Goal: Navigation & Orientation: Find specific page/section

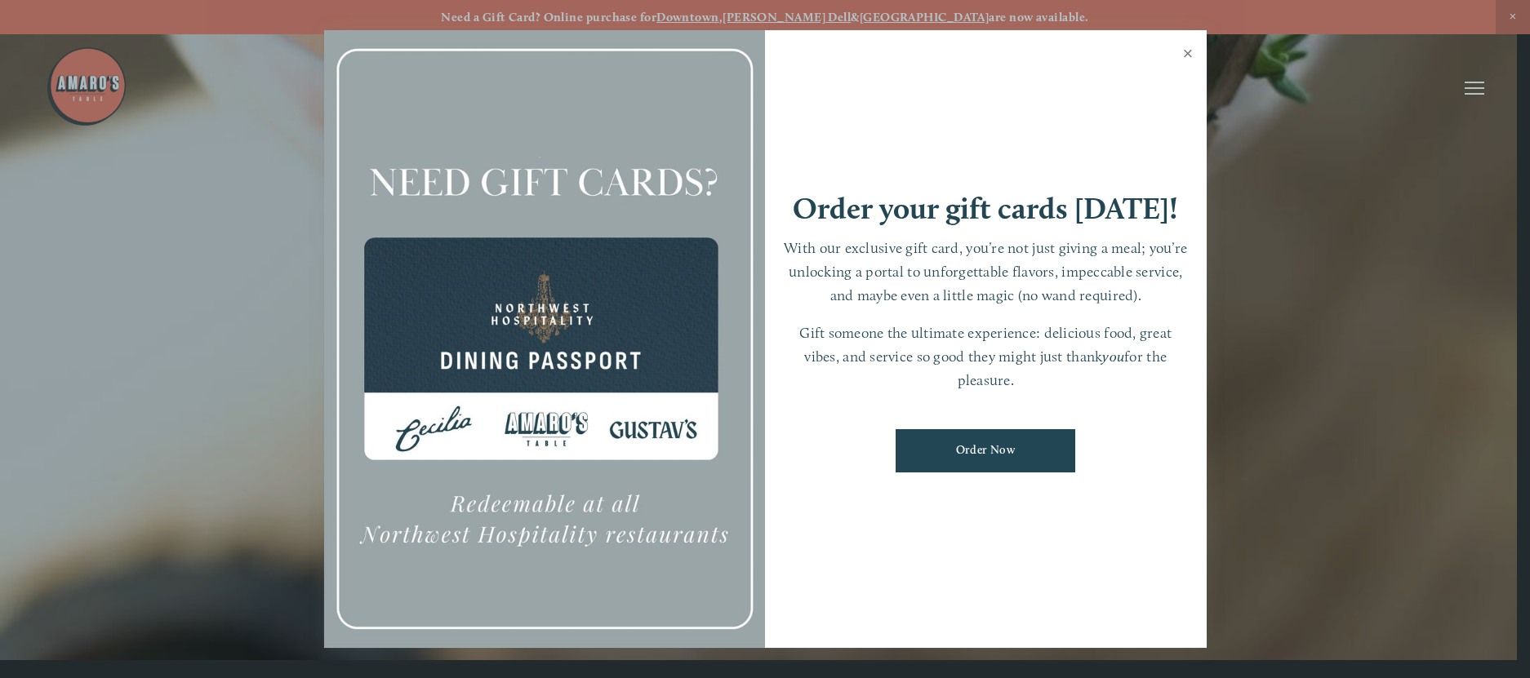
click at [1186, 42] on link "Close" at bounding box center [1188, 56] width 32 height 46
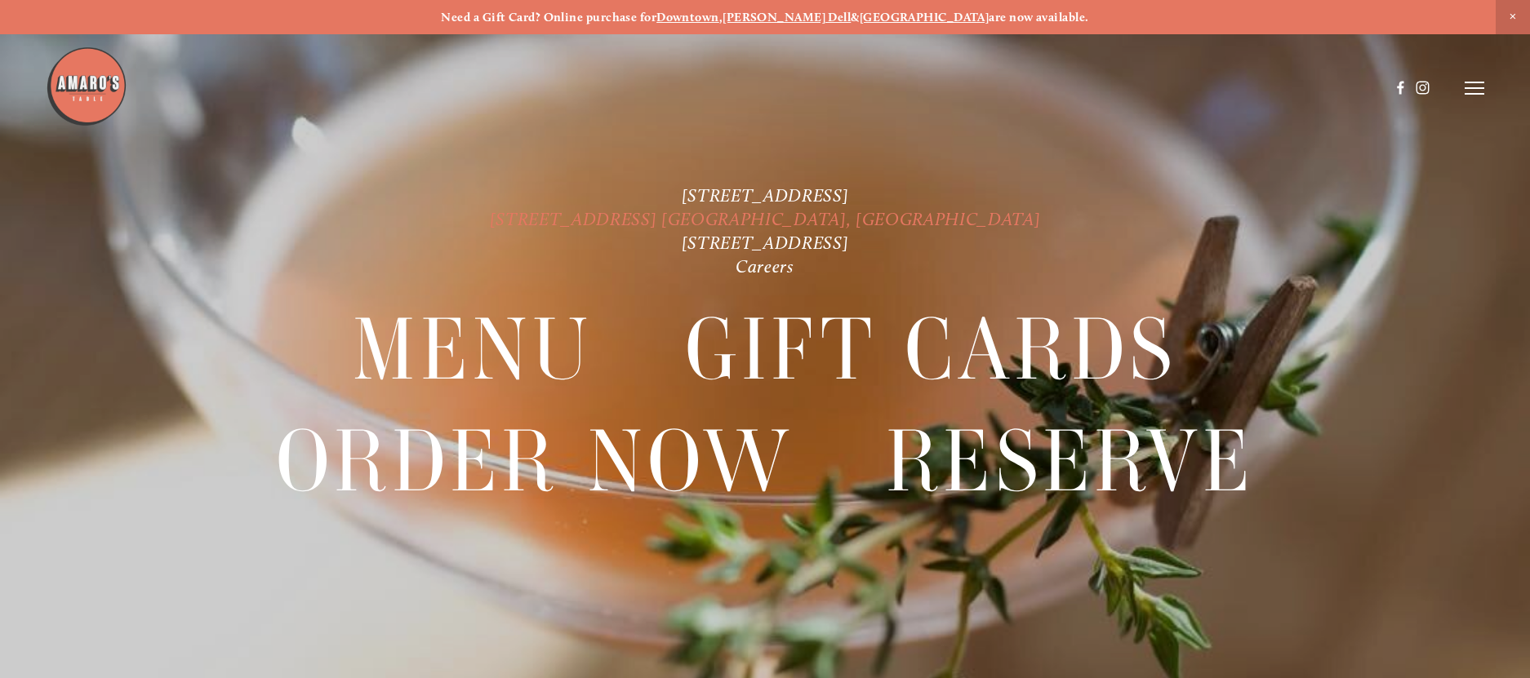
click at [698, 211] on link "[STREET_ADDRESS] [GEOGRAPHIC_DATA], [GEOGRAPHIC_DATA]" at bounding box center [765, 219] width 551 height 22
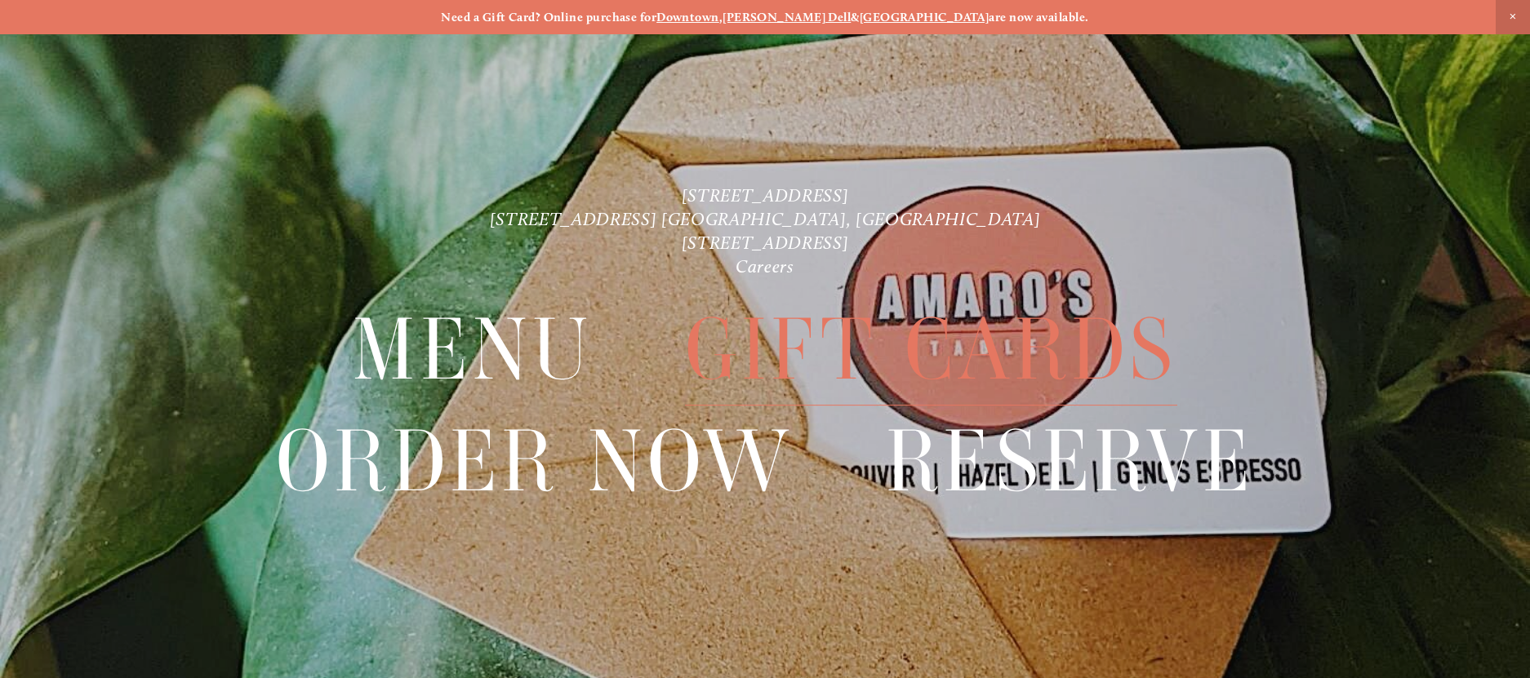
scroll to position [34, 0]
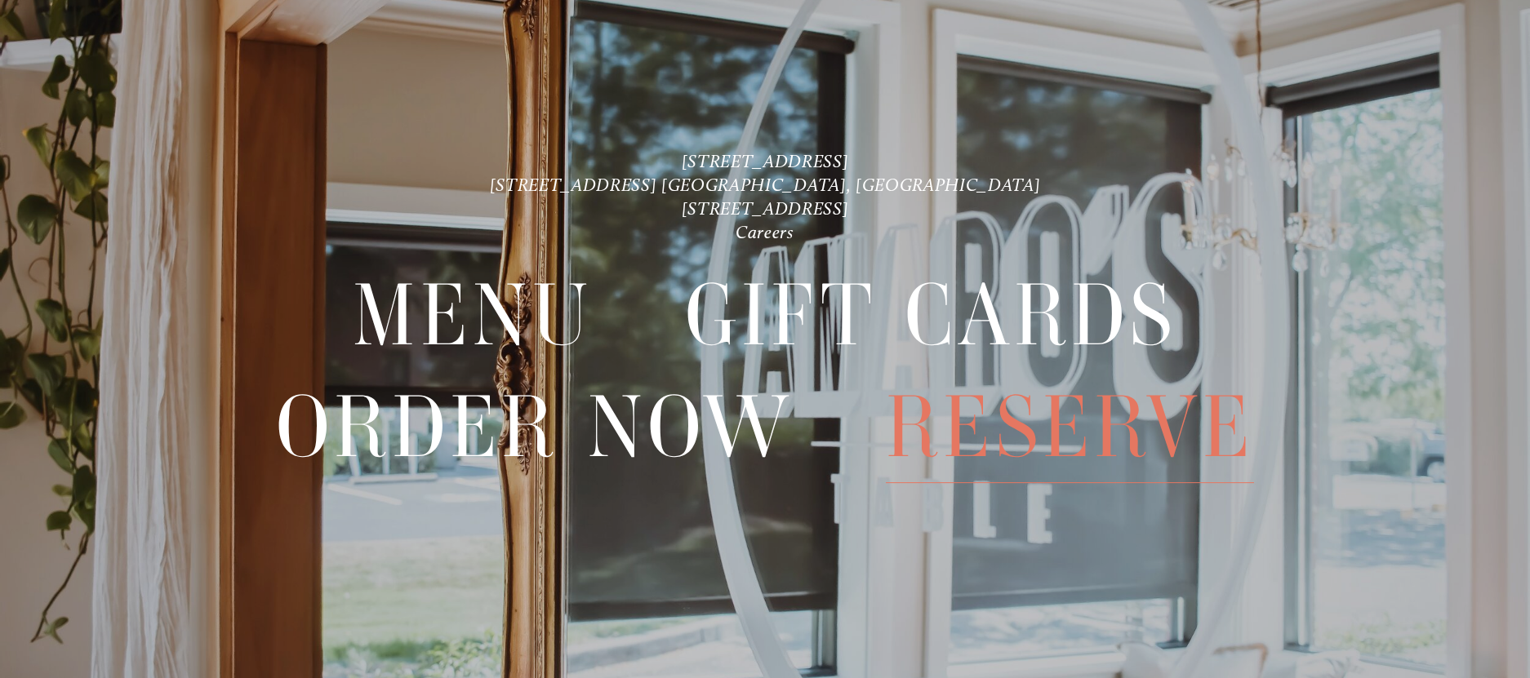
click at [1097, 425] on span "Reserve" at bounding box center [1070, 427] width 368 height 111
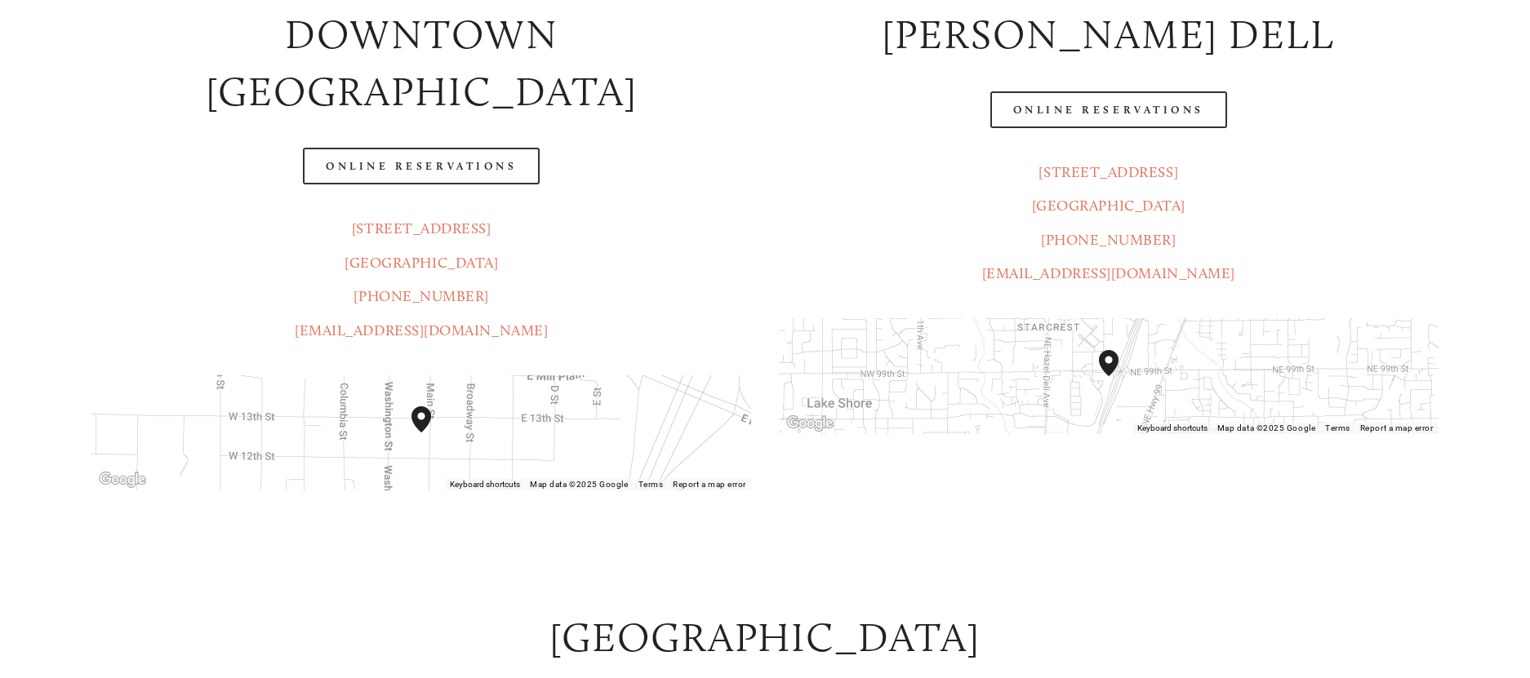
scroll to position [416, 0]
click at [1151, 107] on header "Menu Order Now Visit Gallery 0" at bounding box center [765, 47] width 1438 height 176
click at [1187, 111] on header "Menu Order Now Visit Gallery 0" at bounding box center [765, 47] width 1438 height 176
click at [1124, 107] on header "Menu Order Now Visit Gallery 0" at bounding box center [765, 47] width 1438 height 176
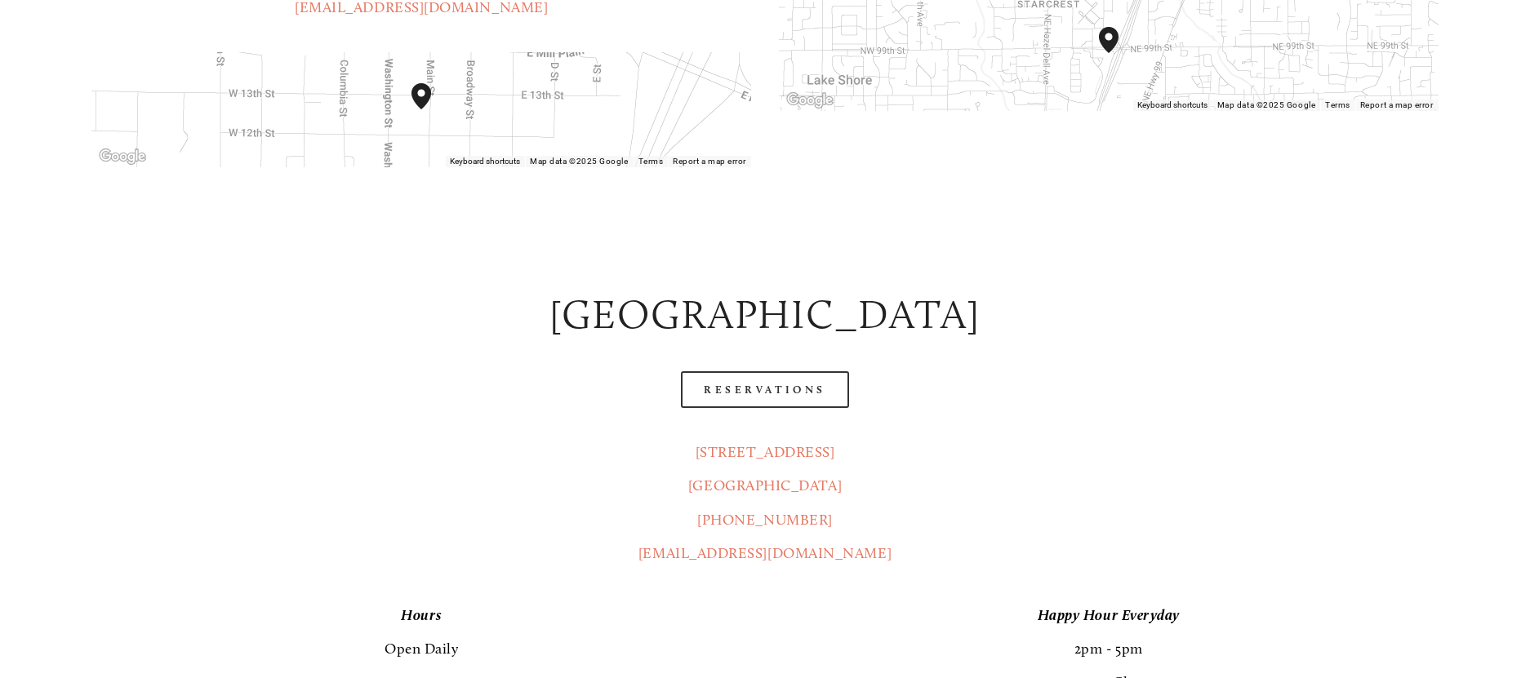
scroll to position [503, 0]
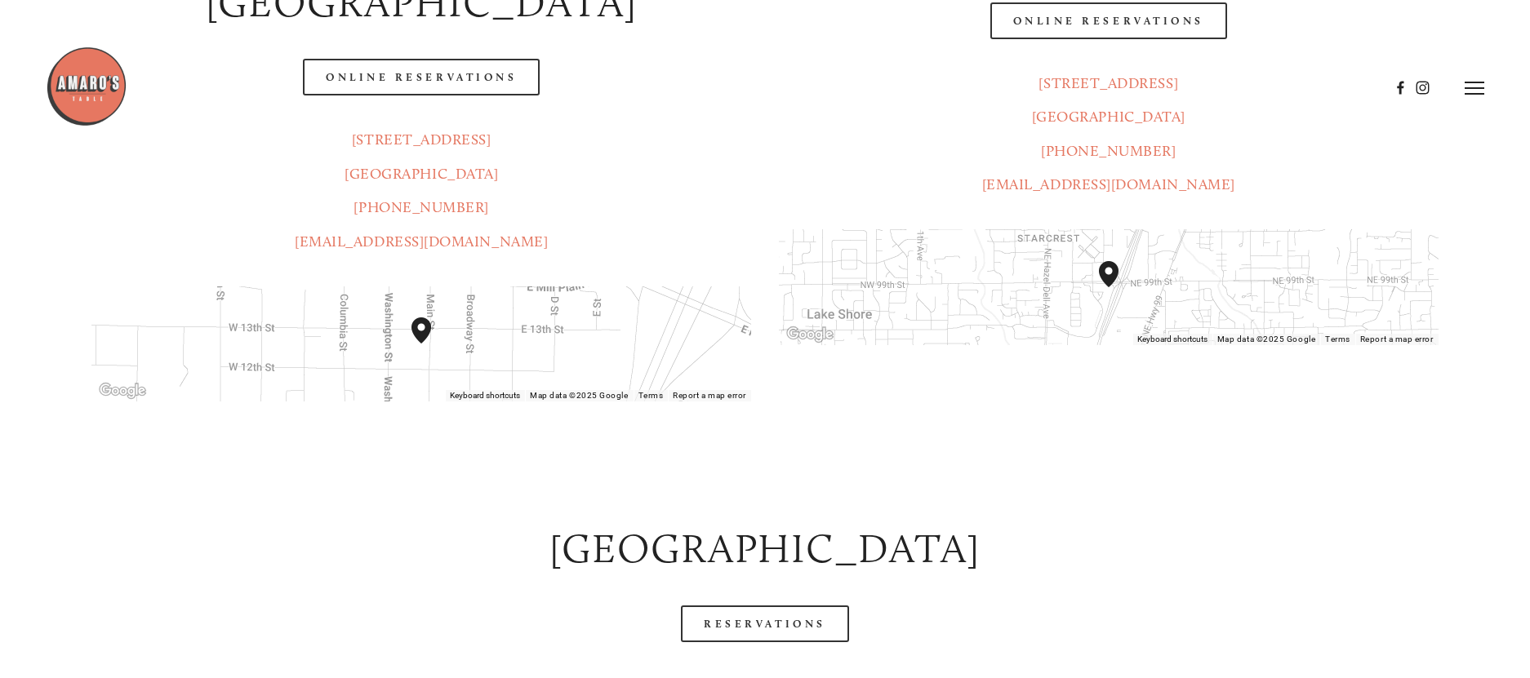
click at [1153, 31] on header "Menu Order Now Visit Gallery 0" at bounding box center [765, 88] width 1438 height 176
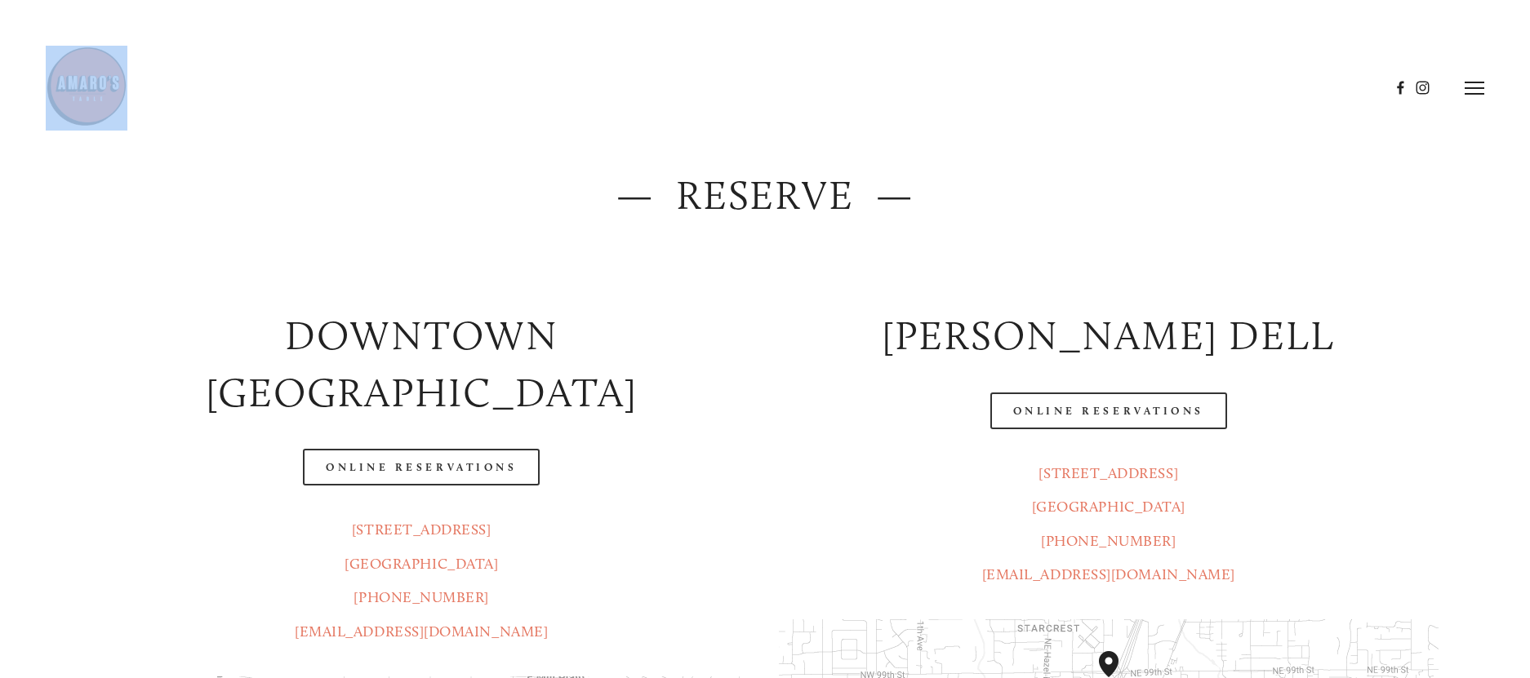
scroll to position [0, 0]
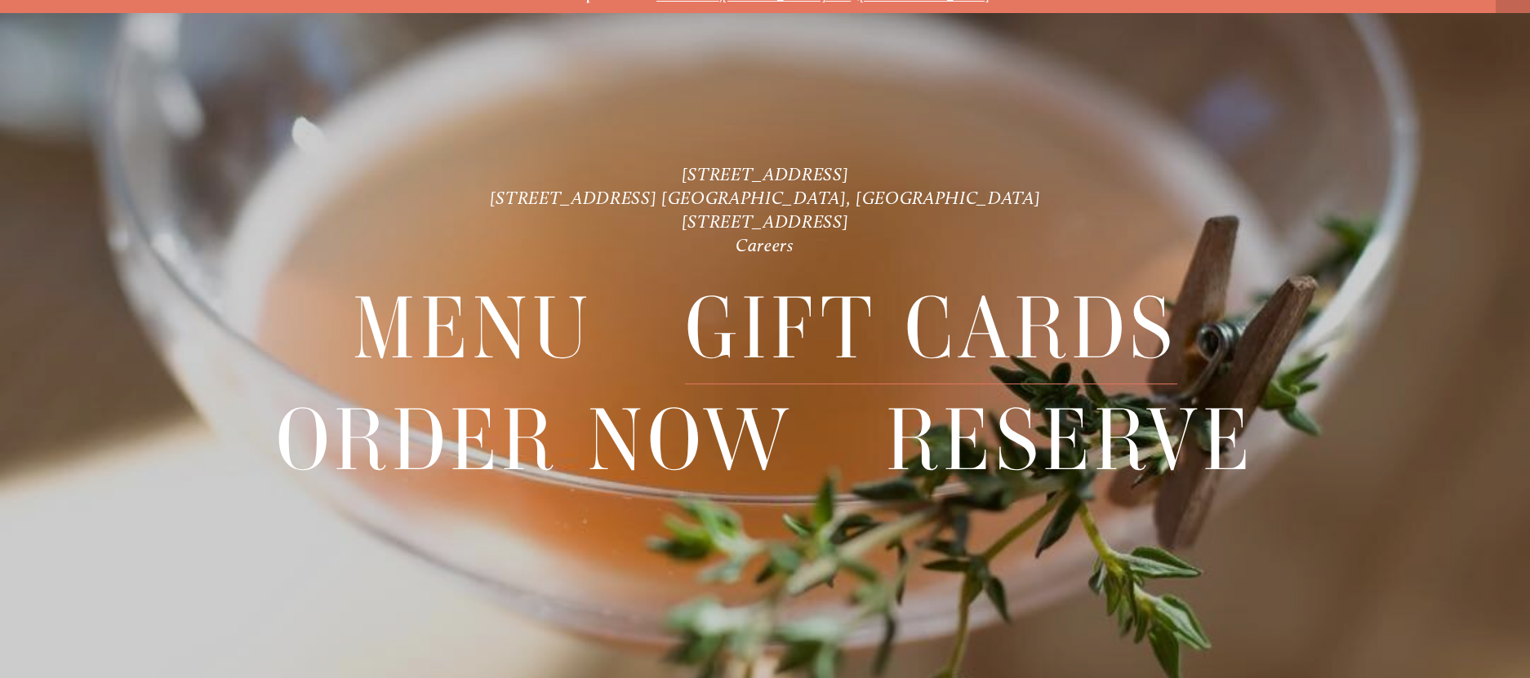
scroll to position [34, 0]
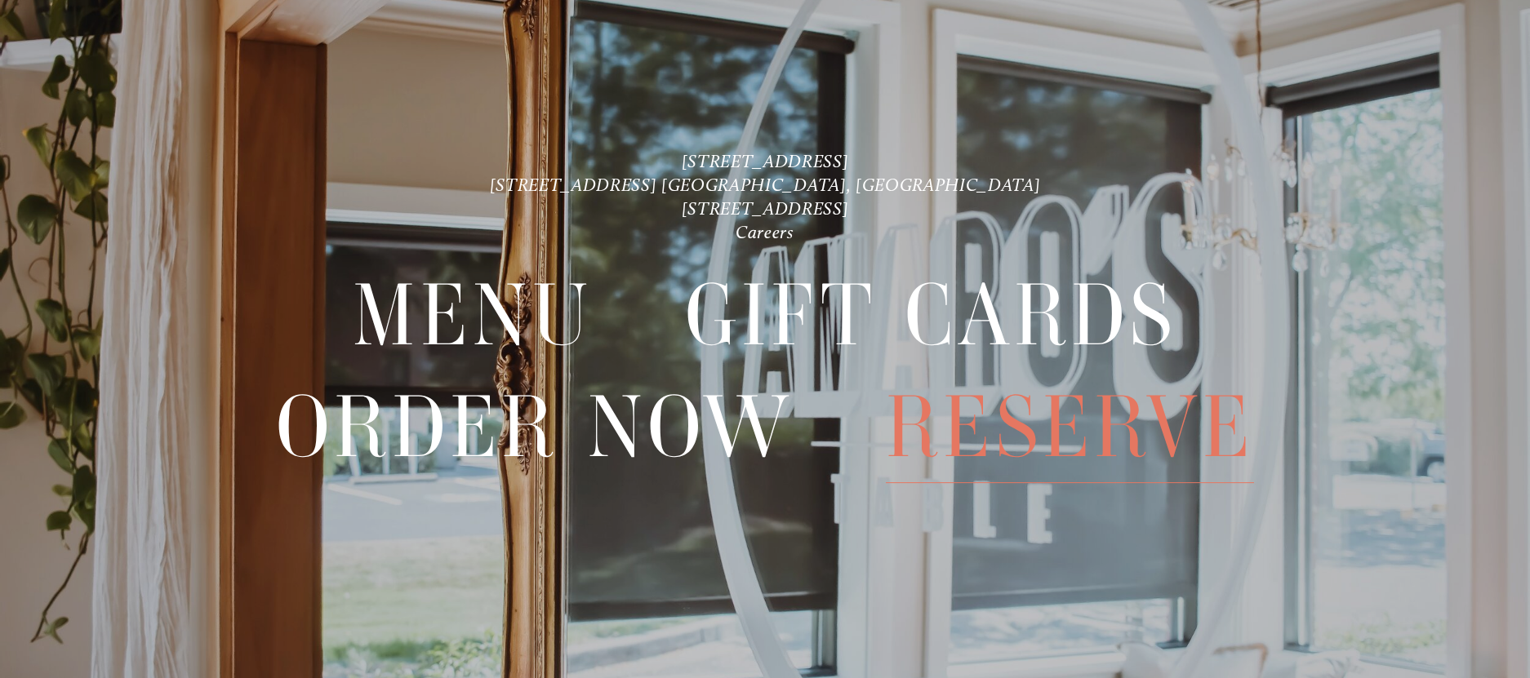
click at [989, 421] on span "Reserve" at bounding box center [1070, 427] width 368 height 111
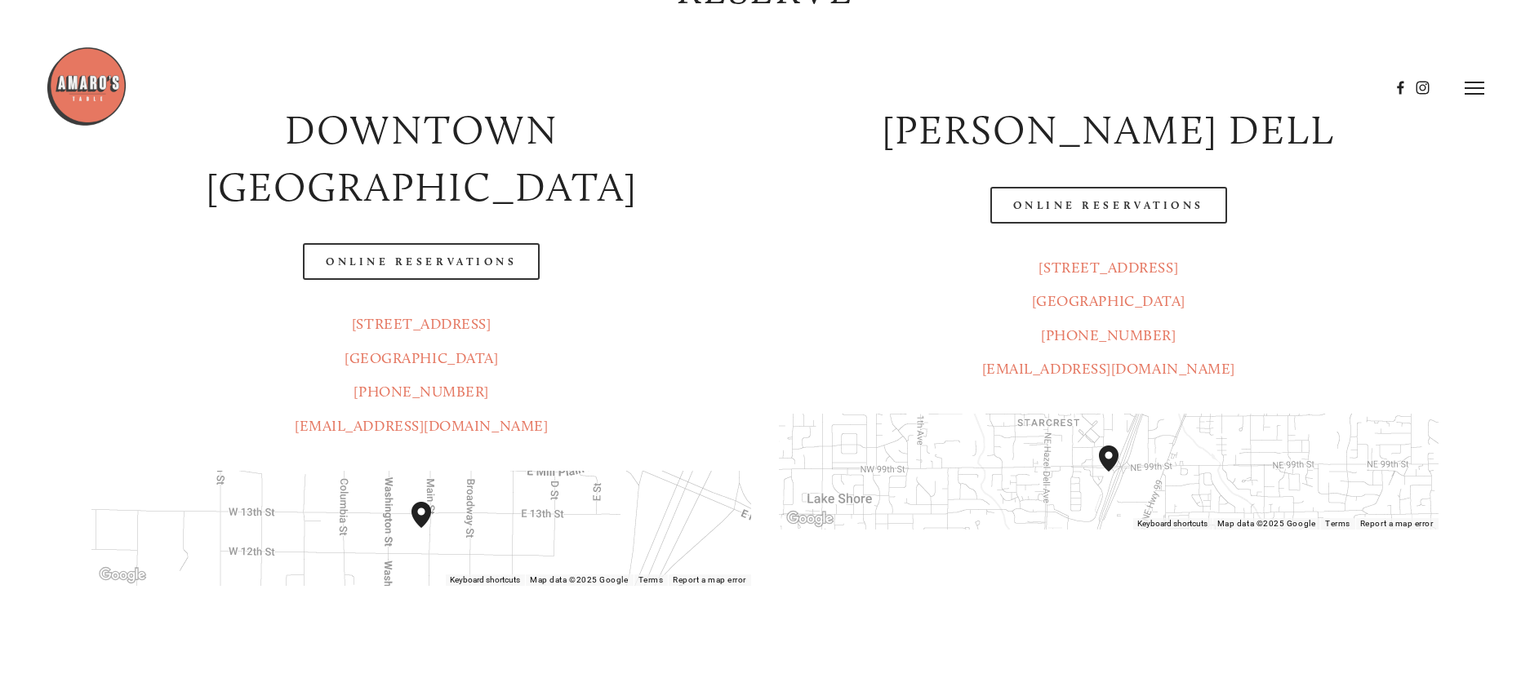
scroll to position [446, 0]
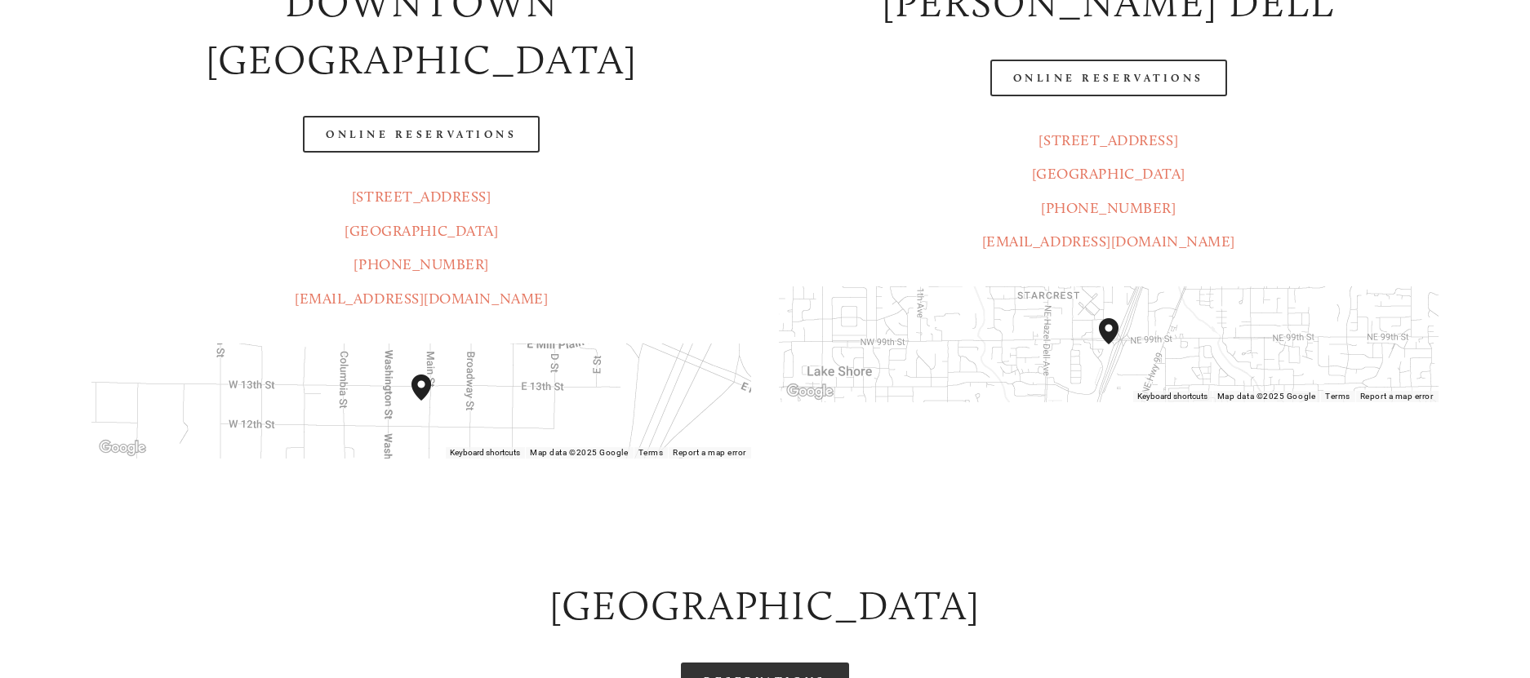
click at [820, 663] on link "Reservations" at bounding box center [765, 681] width 168 height 37
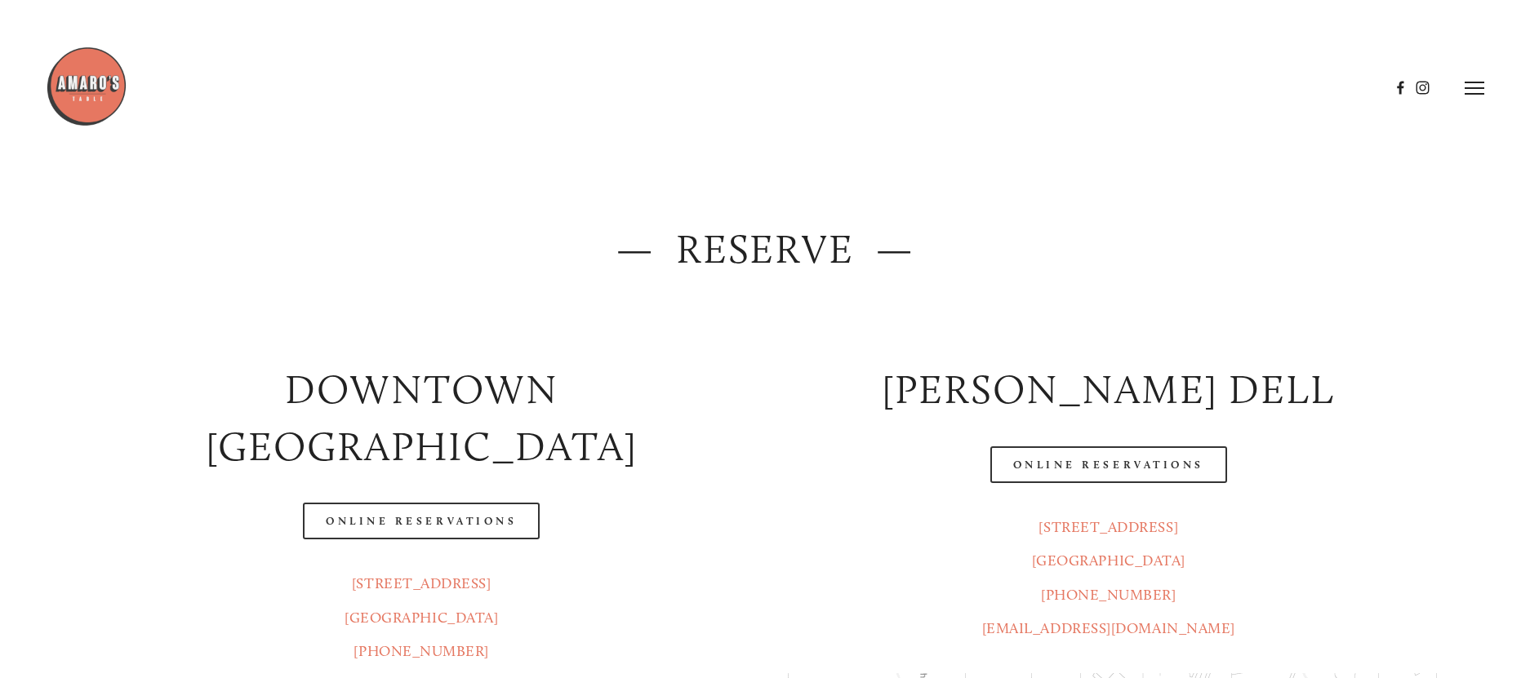
scroll to position [0, 0]
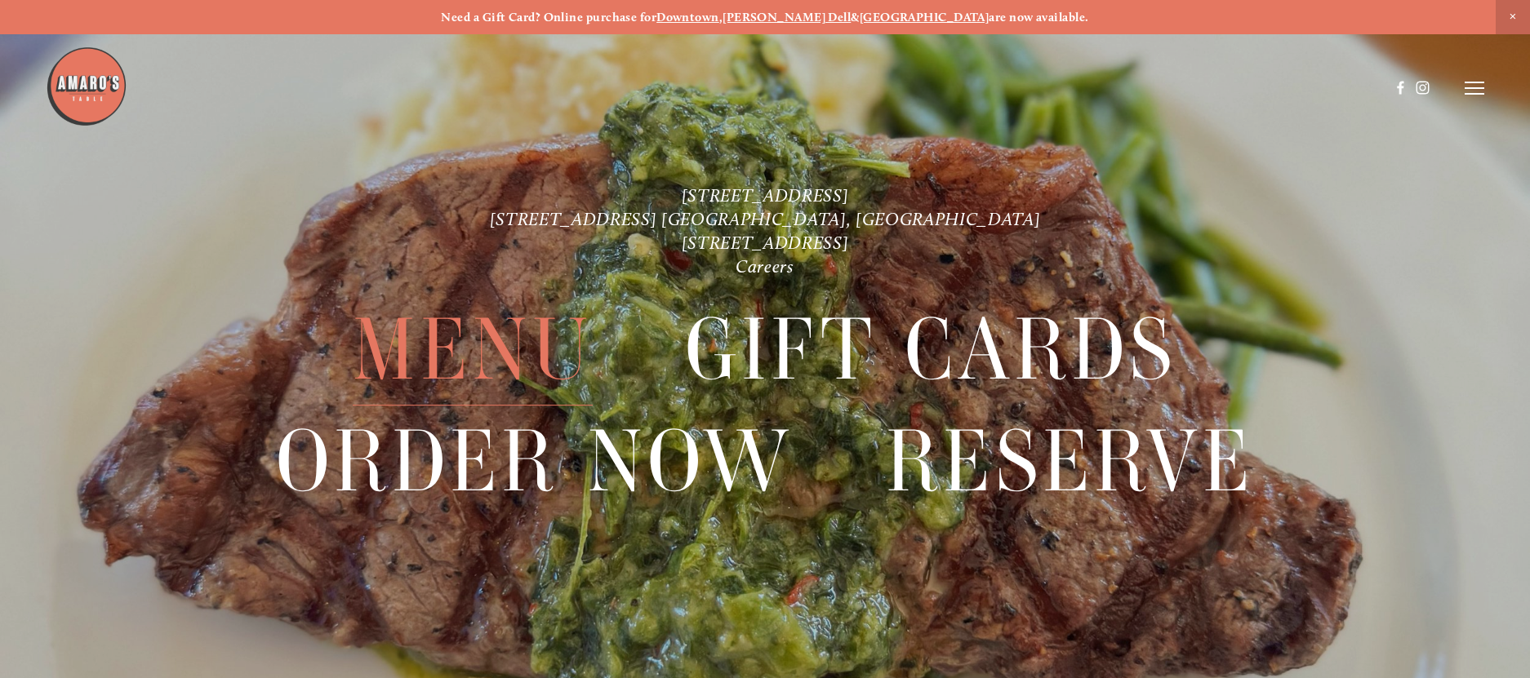
click at [489, 356] on span "Menu" at bounding box center [473, 350] width 240 height 111
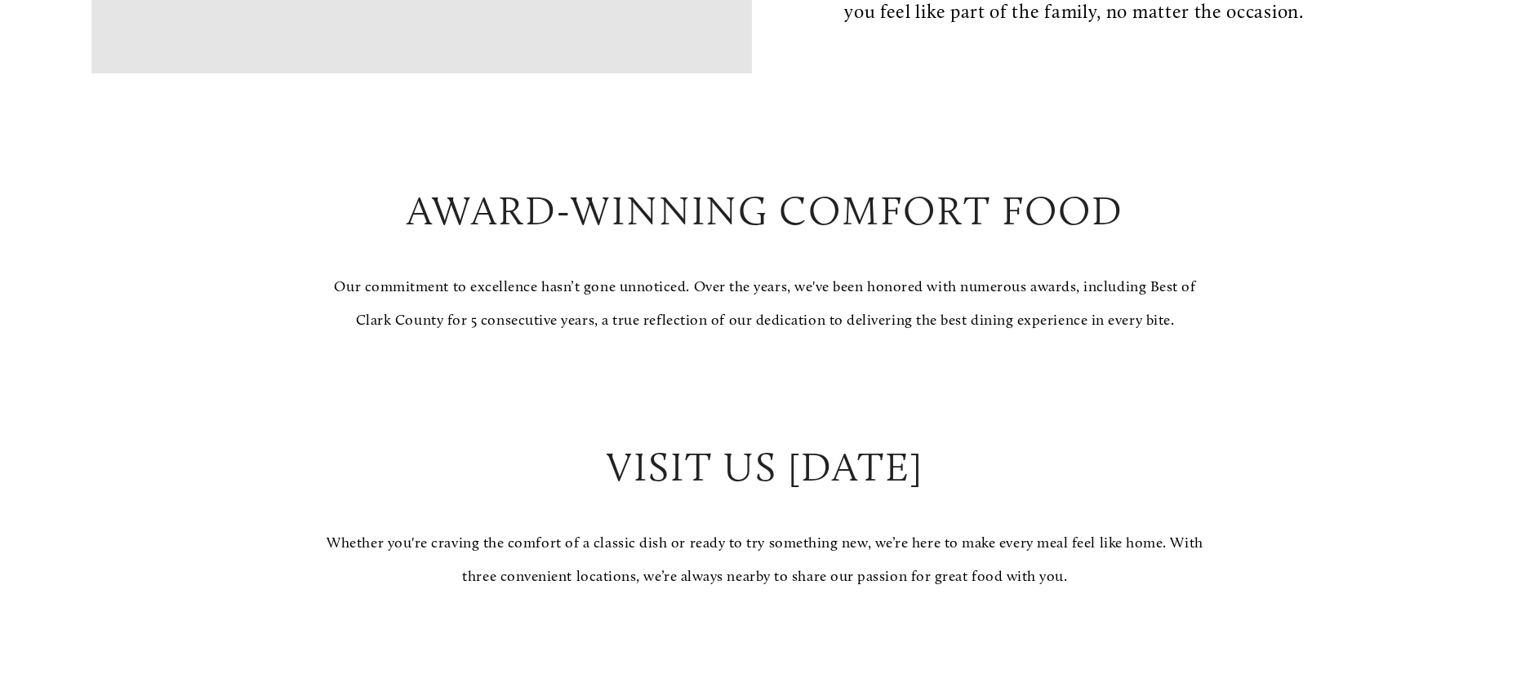
scroll to position [1564, 0]
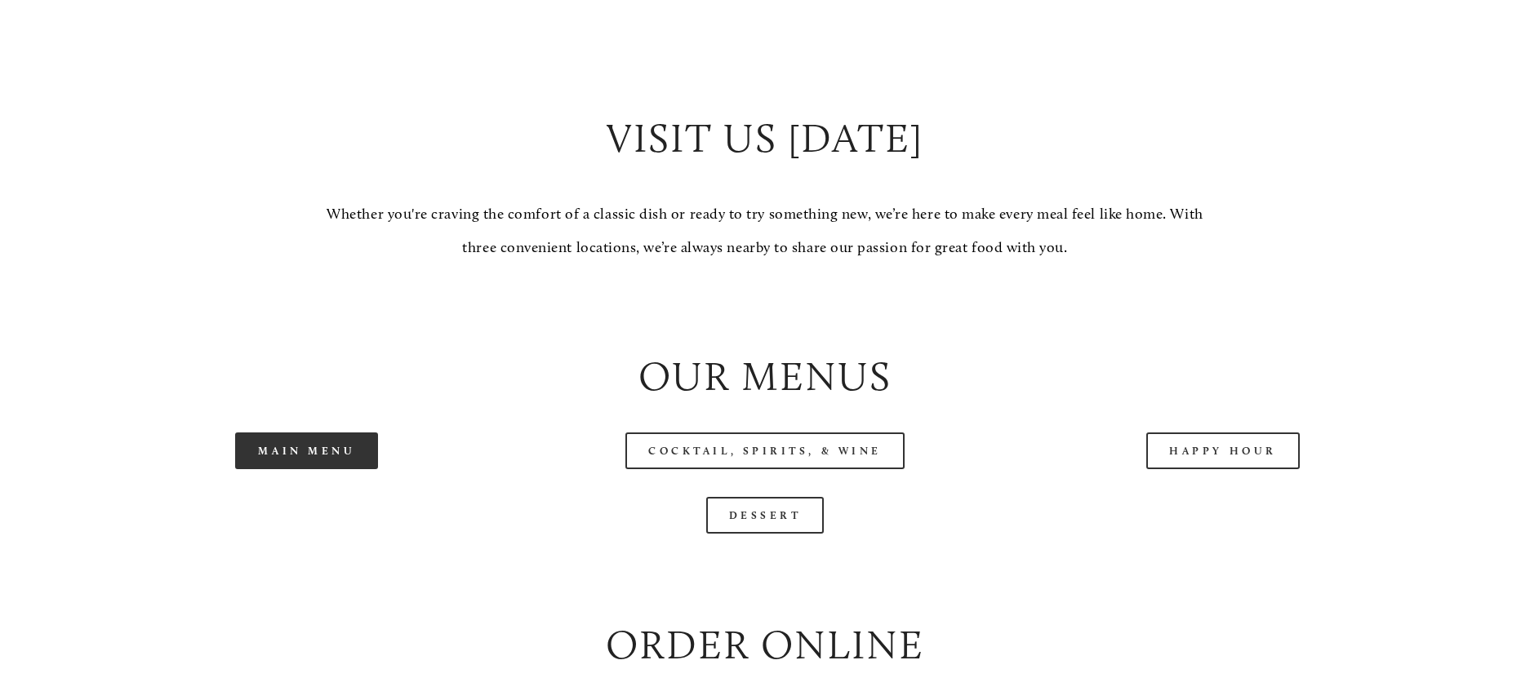
click at [304, 469] on link "Main Menu" at bounding box center [306, 451] width 143 height 37
